Goal: Transaction & Acquisition: Download file/media

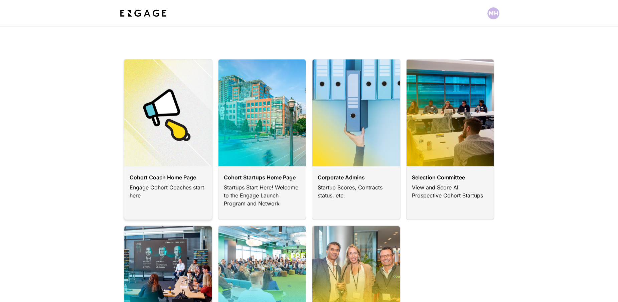
scroll to position [29, 0]
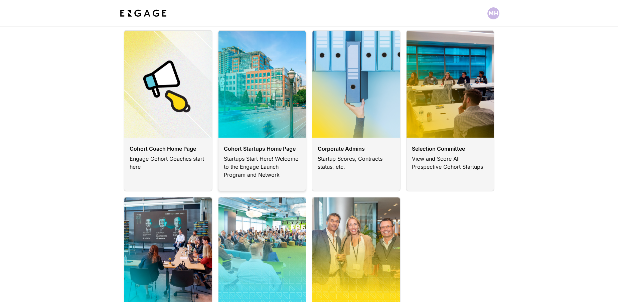
click at [274, 119] on link at bounding box center [262, 110] width 89 height 161
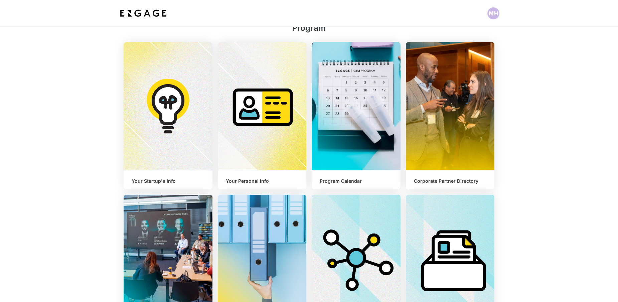
scroll to position [185, 0]
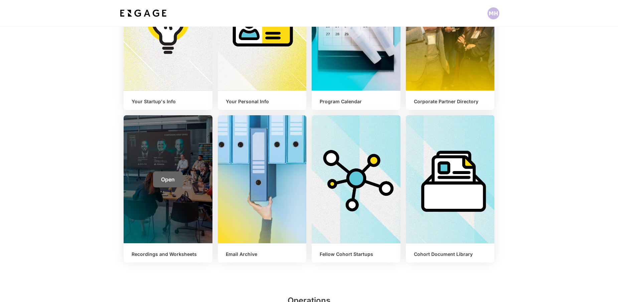
click at [171, 178] on span "Open" at bounding box center [168, 179] width 14 height 7
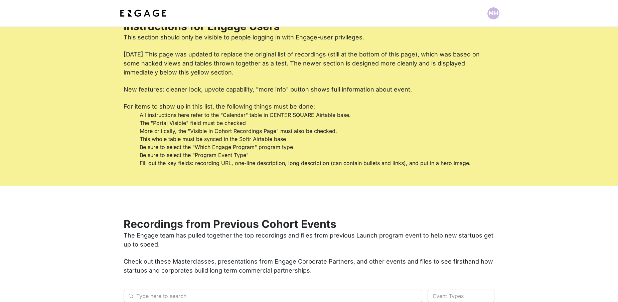
scroll to position [13, 0]
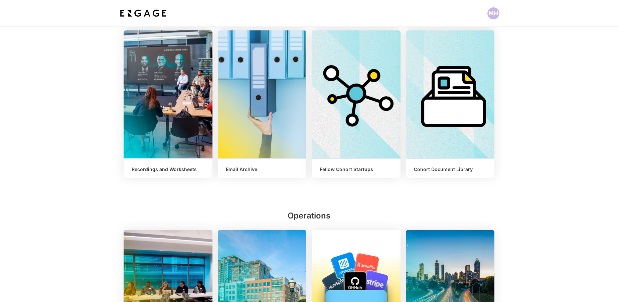
scroll to position [269, 0]
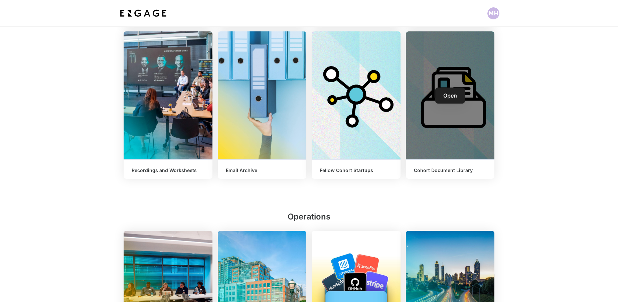
click at [446, 105] on div "Open" at bounding box center [450, 95] width 89 height 128
click at [446, 94] on span "Open" at bounding box center [450, 95] width 14 height 7
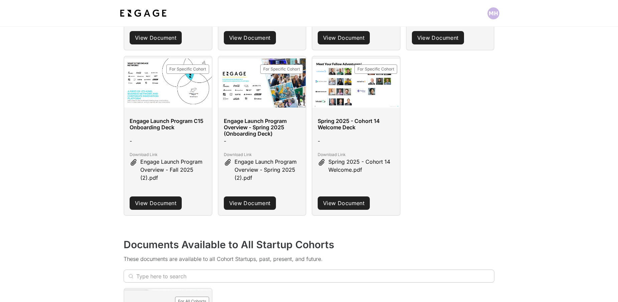
scroll to position [188, 0]
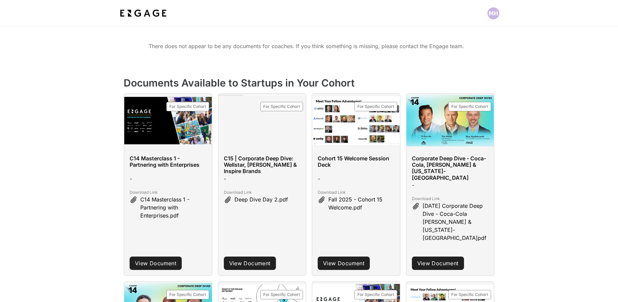
scroll to position [65, 0]
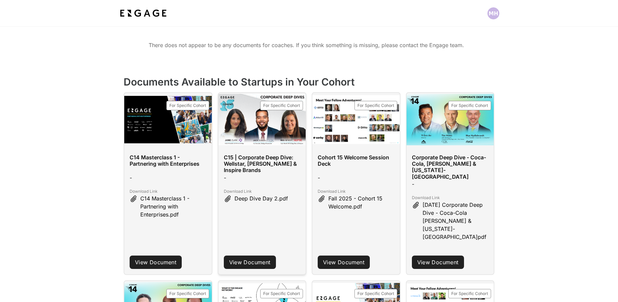
click at [257, 204] on div "Deep Dive Day 2.pdf" at bounding box center [262, 206] width 77 height 24
click at [253, 255] on link "View Document" at bounding box center [250, 261] width 52 height 13
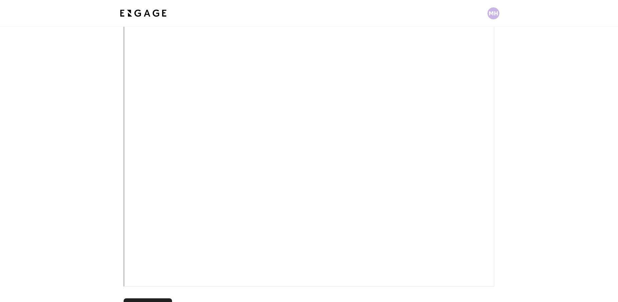
scroll to position [119, 0]
click at [66, 149] on div "Download File" at bounding box center [309, 173] width 618 height 372
